Goal: Navigation & Orientation: Go to known website

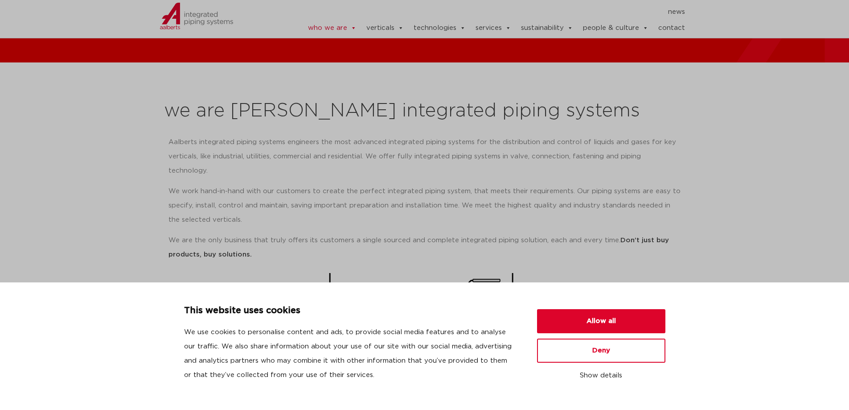
scroll to position [74, 0]
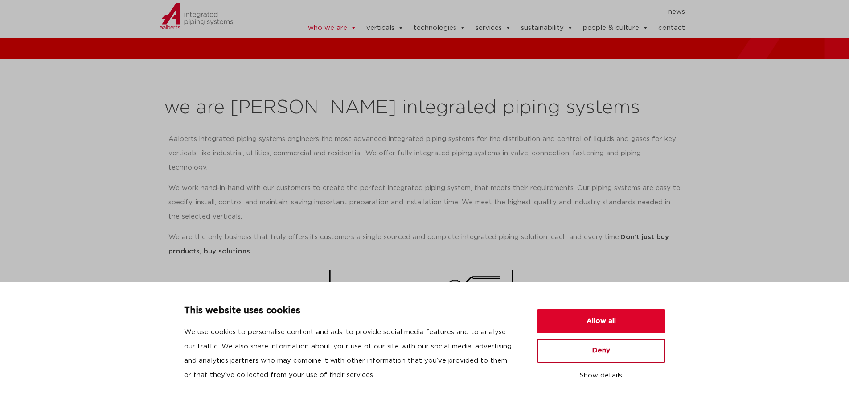
click at [593, 346] on button "Deny" at bounding box center [601, 350] width 128 height 24
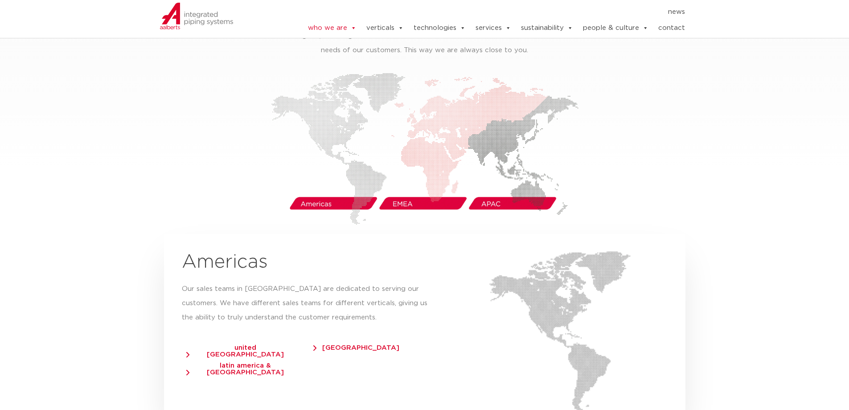
scroll to position [1486, 0]
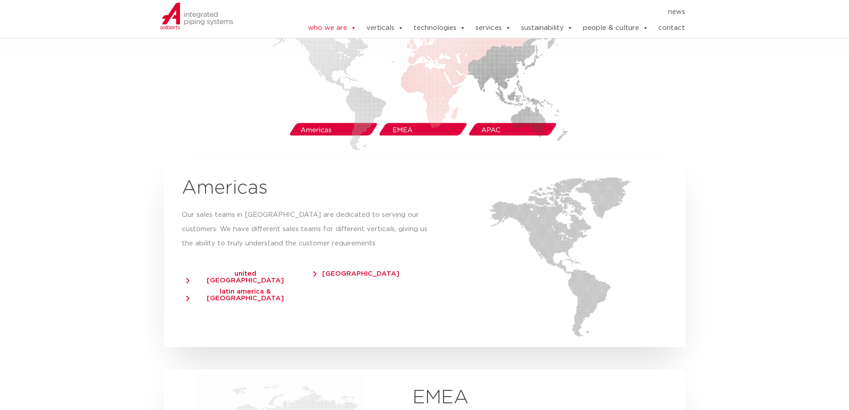
click at [340, 116] on img at bounding box center [425, 75] width 308 height 152
click at [411, 116] on img at bounding box center [425, 75] width 308 height 152
click at [501, 115] on img at bounding box center [425, 75] width 308 height 152
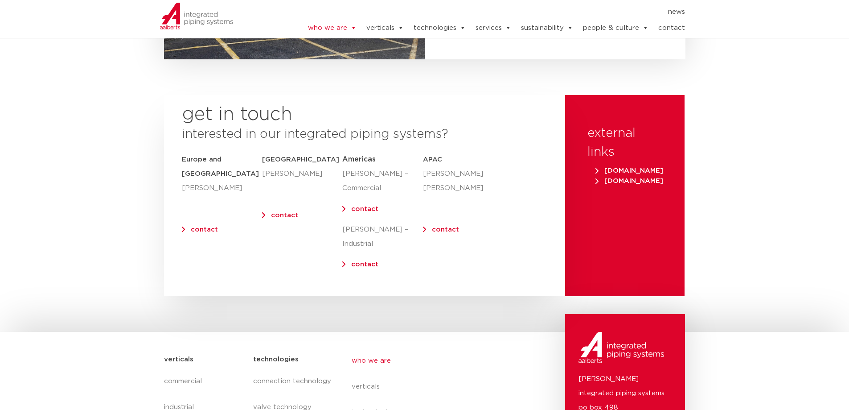
scroll to position [3566, 0]
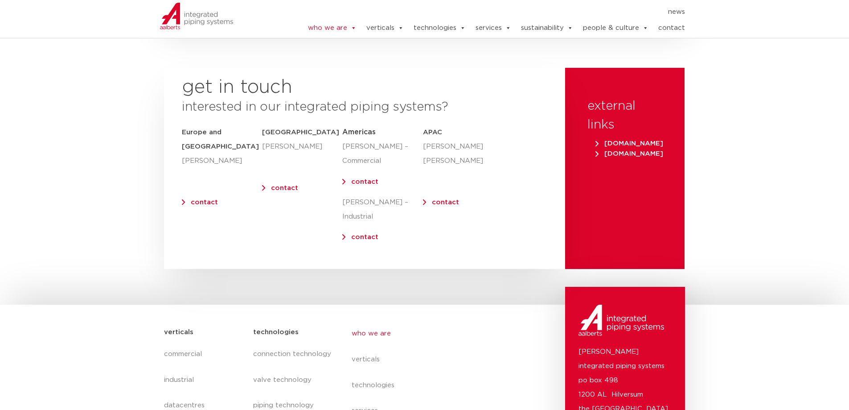
click at [427, 140] on p "[PERSON_NAME] [PERSON_NAME]" at bounding box center [447, 154] width 49 height 29
click at [636, 140] on span "[DOMAIN_NAME]" at bounding box center [629, 143] width 68 height 7
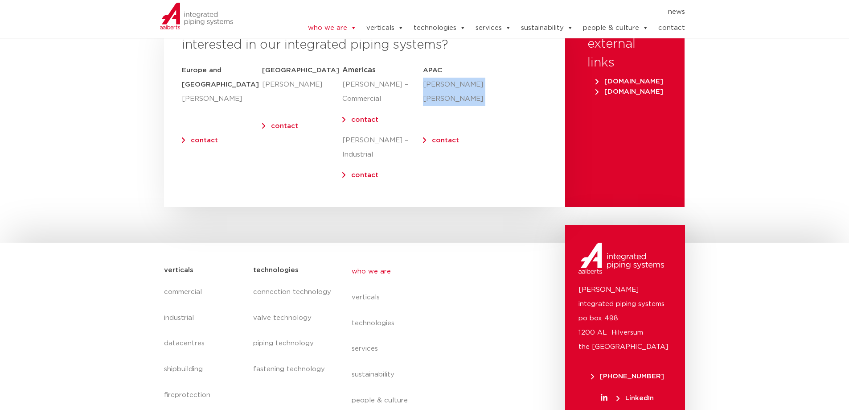
scroll to position [3465, 0]
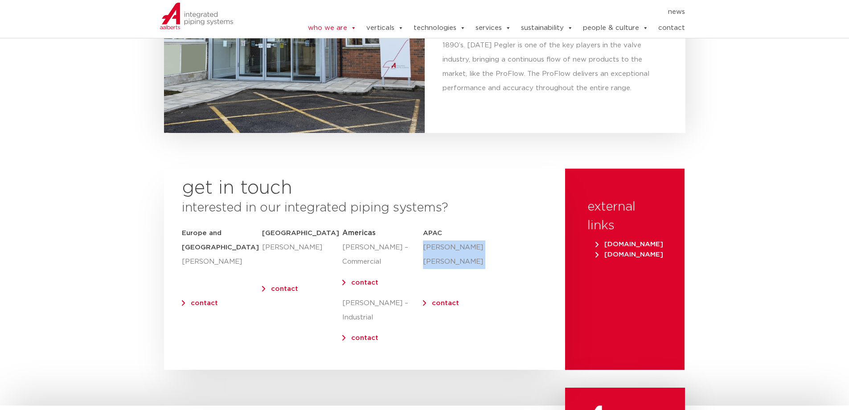
click at [613, 251] on span "[DOMAIN_NAME]" at bounding box center [629, 254] width 68 height 7
click at [644, 241] on span "[DOMAIN_NAME]" at bounding box center [629, 244] width 68 height 7
